Goal: Information Seeking & Learning: Learn about a topic

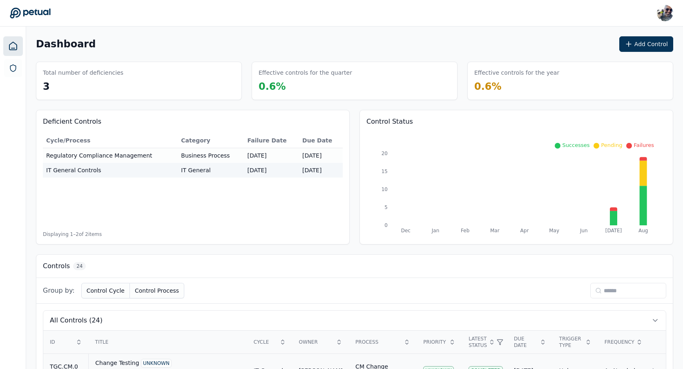
click at [125, 367] on div "Change Testing UNKNOWN" at bounding box center [167, 363] width 145 height 9
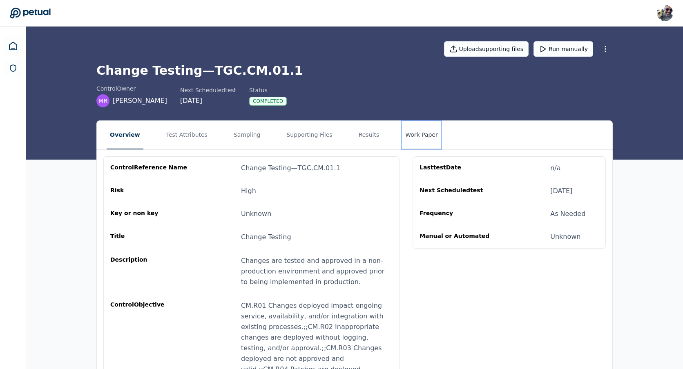
click at [411, 132] on button "Work Paper" at bounding box center [421, 135] width 39 height 29
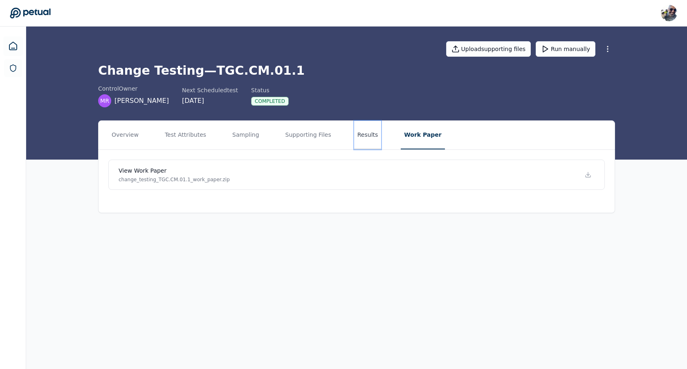
click at [363, 134] on button "Results" at bounding box center [367, 135] width 27 height 29
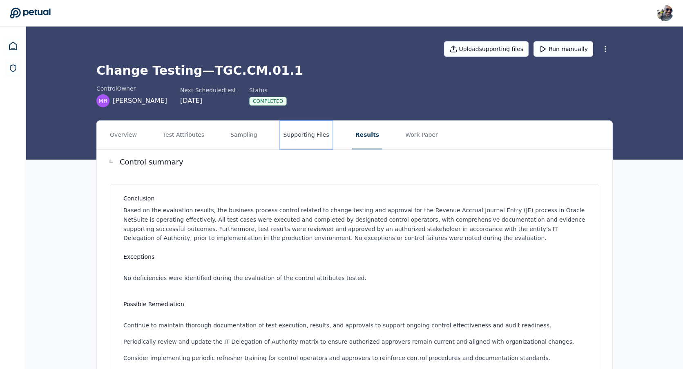
click at [306, 136] on button "Supporting Files" at bounding box center [306, 135] width 52 height 29
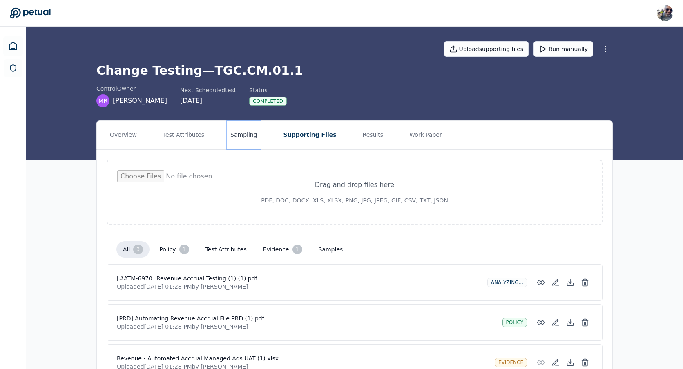
click at [237, 131] on button "Sampling" at bounding box center [244, 135] width 34 height 29
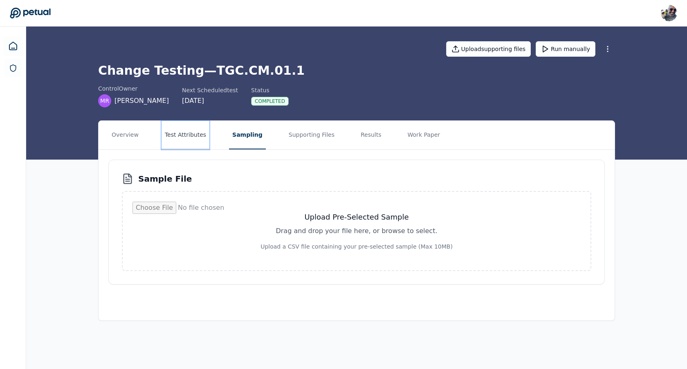
click at [196, 132] on button "Test Attributes" at bounding box center [185, 135] width 48 height 29
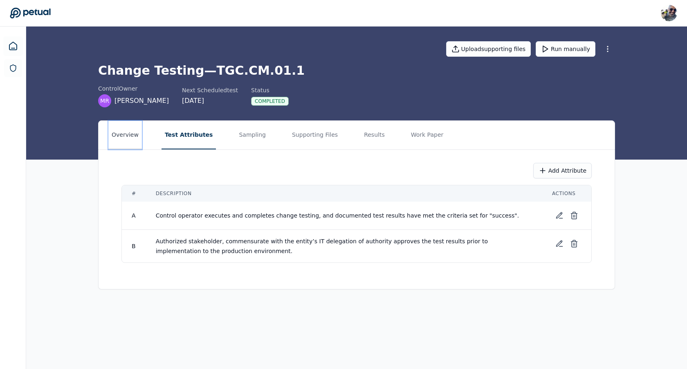
click at [131, 134] on button "Overview" at bounding box center [125, 135] width 34 height 29
